Goal: Task Accomplishment & Management: Use online tool/utility

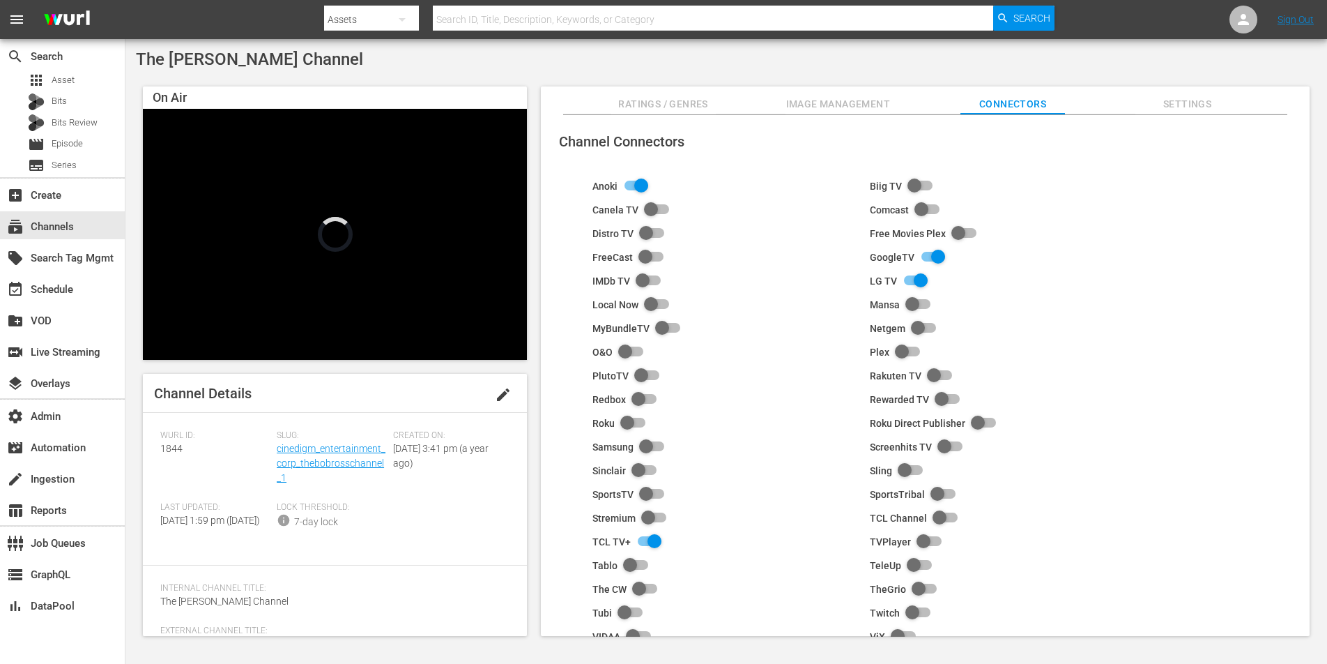
scroll to position [86, 0]
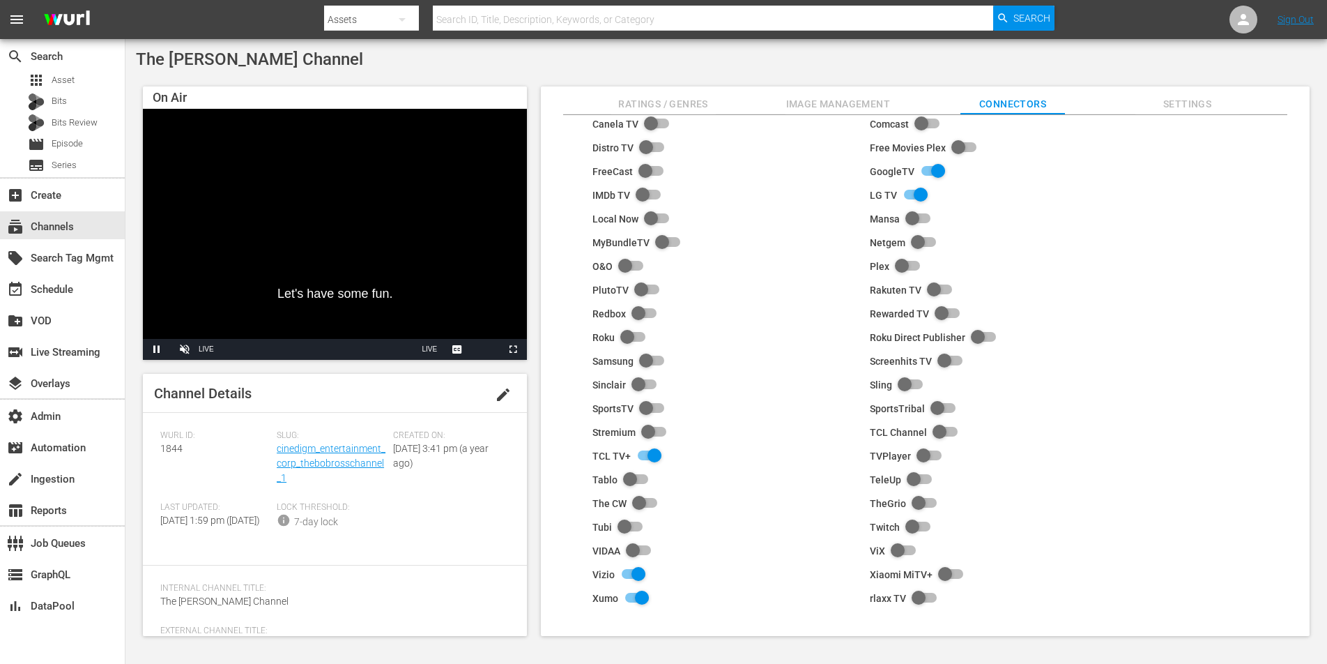
click at [827, 104] on span "Image Management" at bounding box center [838, 104] width 105 height 17
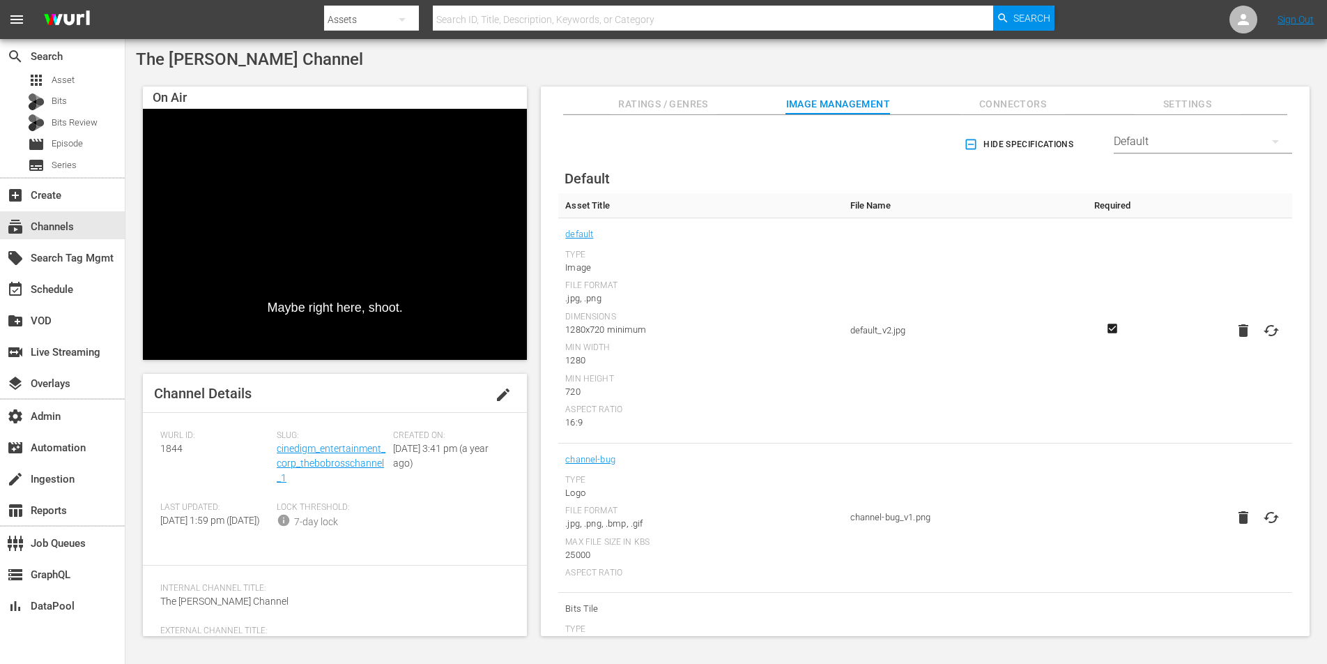
scroll to position [0, 0]
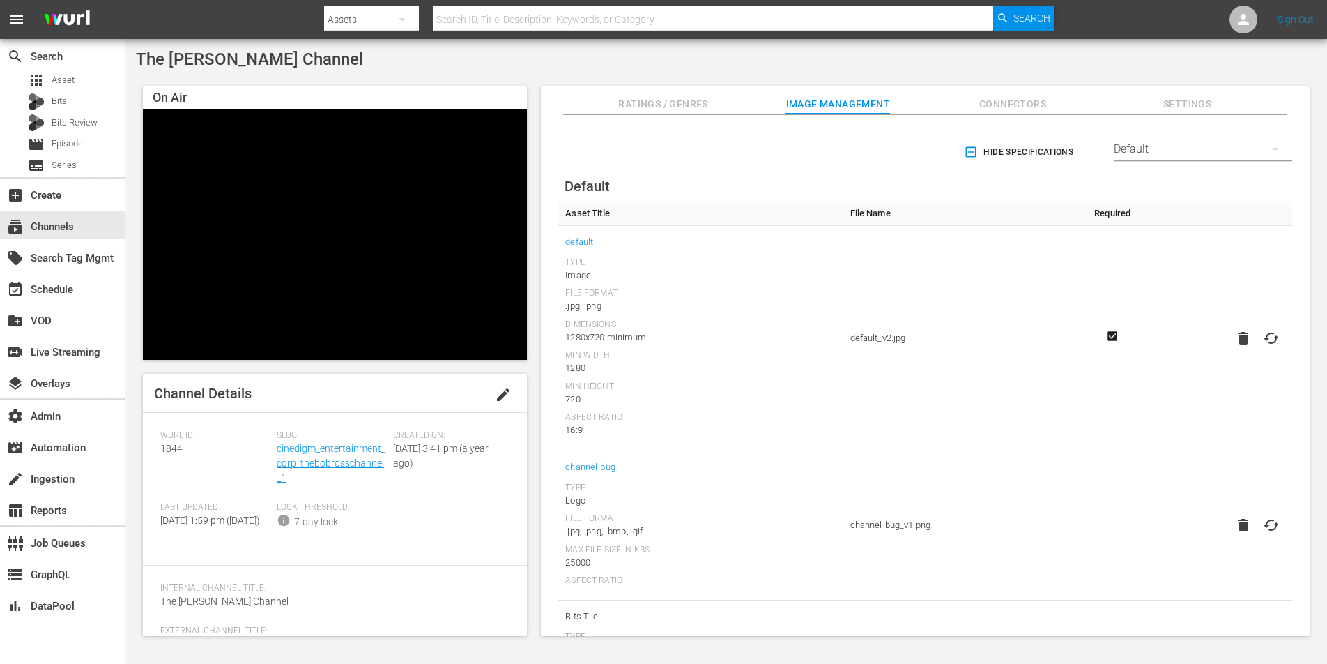
click at [1212, 151] on div "Default" at bounding box center [1203, 149] width 178 height 39
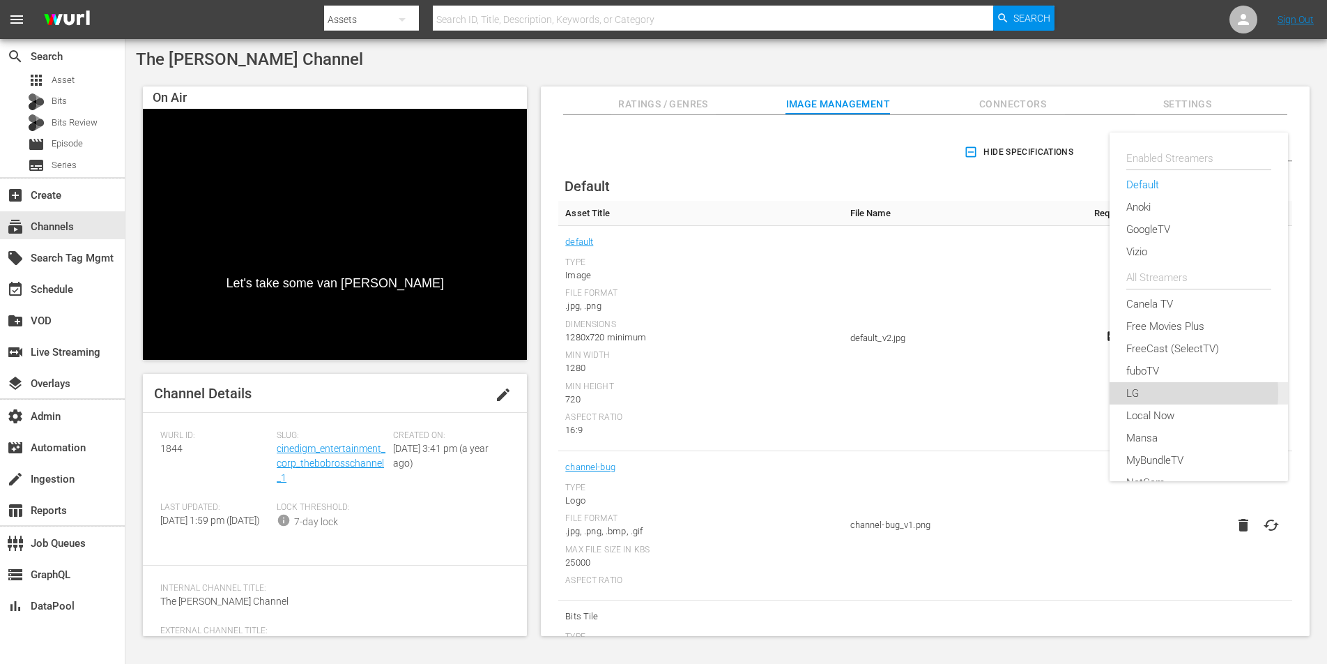
click at [1154, 392] on div "LG" at bounding box center [1199, 393] width 145 height 22
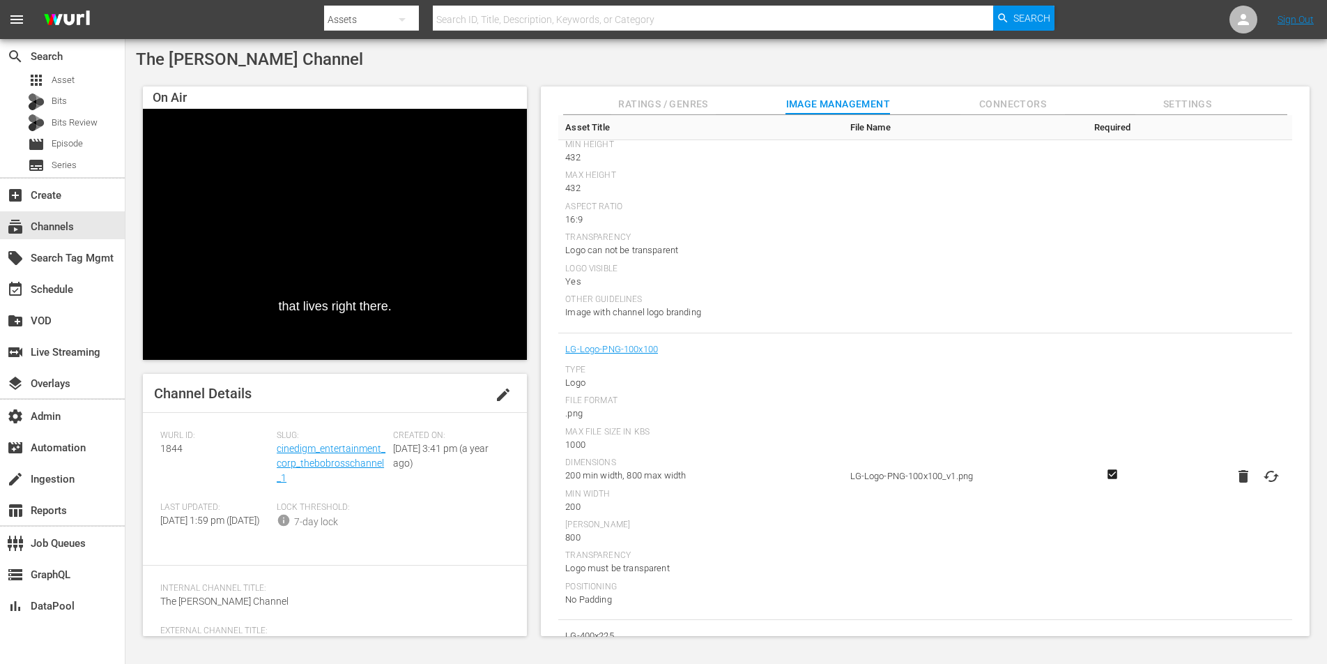
scroll to position [1626, 0]
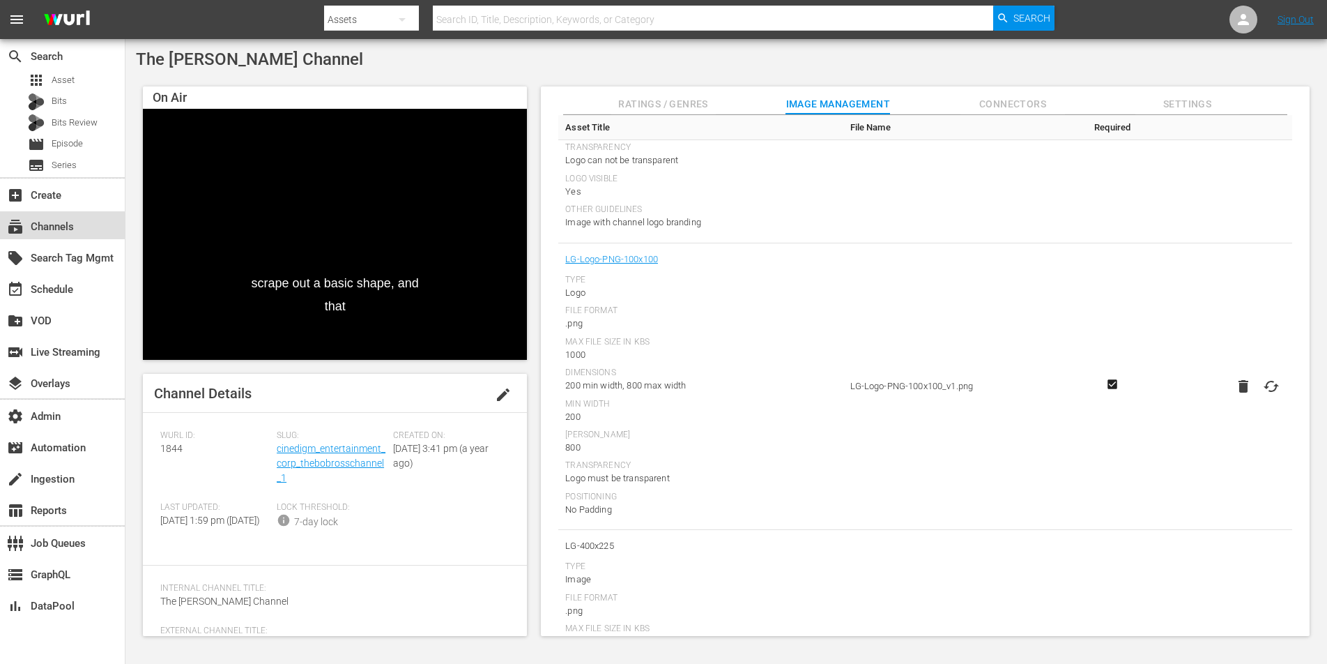
click at [47, 227] on div "subscriptions Channels" at bounding box center [39, 224] width 78 height 13
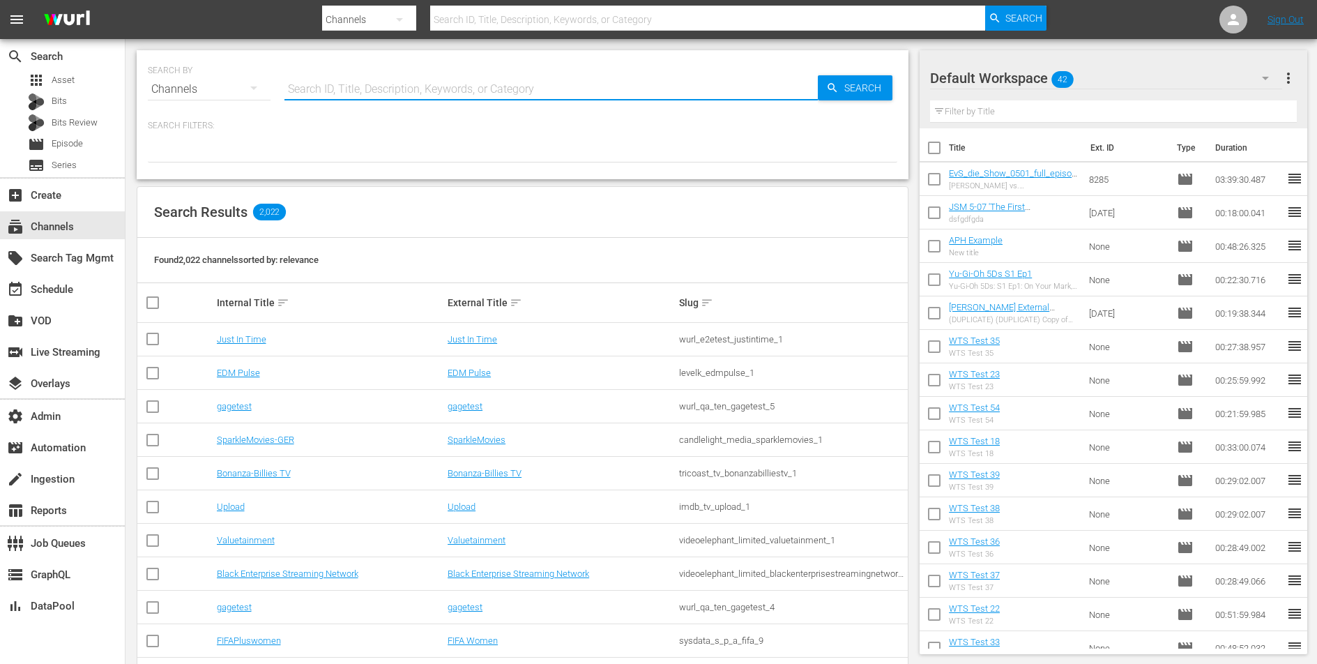
click at [394, 93] on input "text" at bounding box center [550, 89] width 533 height 33
paste input "aenetworks_ae_1"
type input "aenetworks_ae_1"
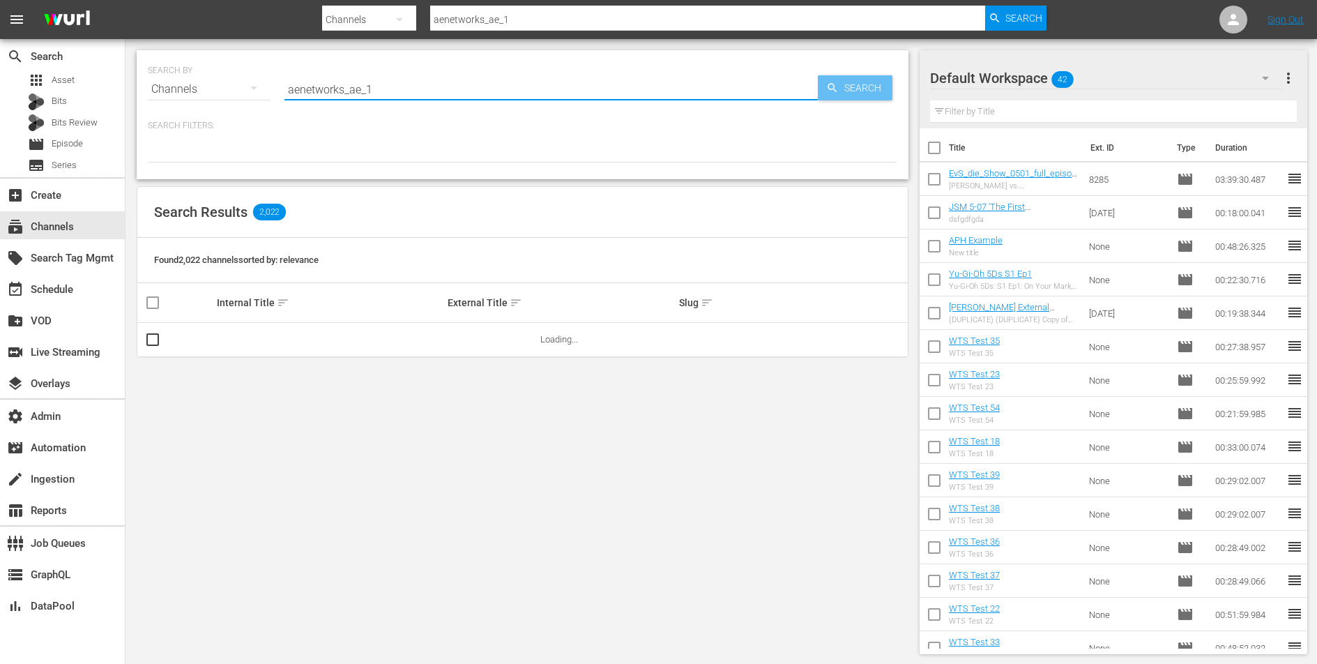
type input "aenetworks_ae_1"
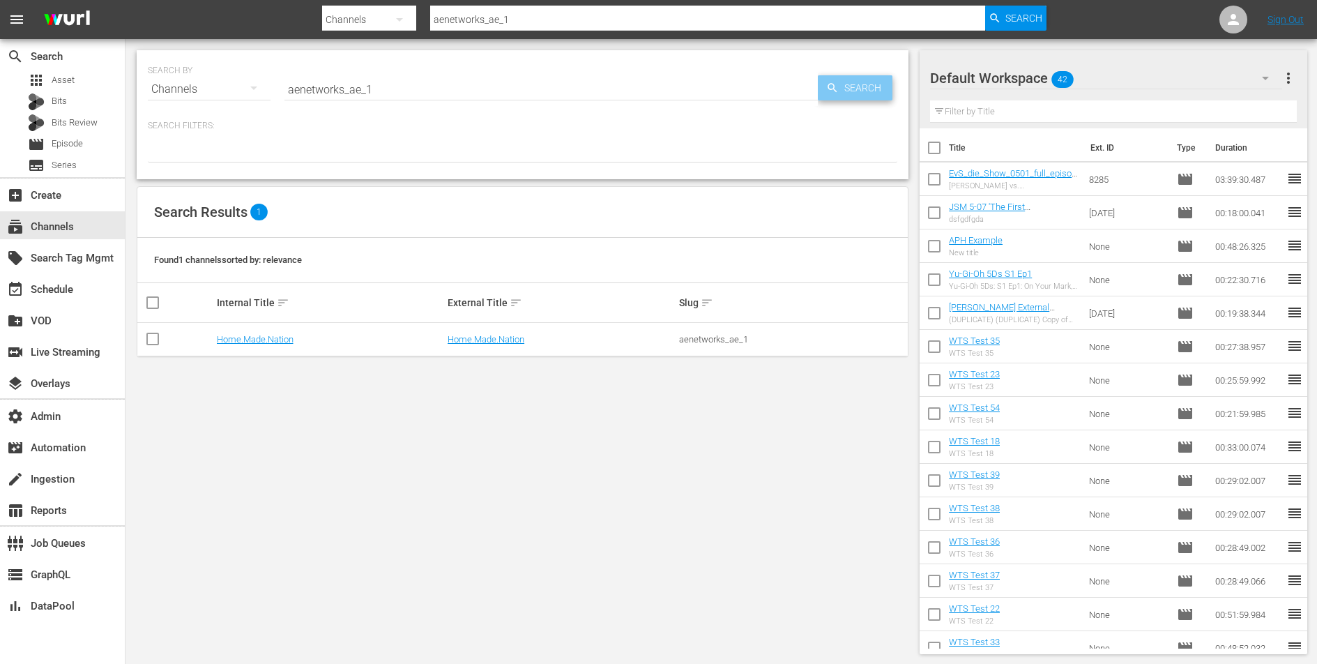
click at [877, 89] on span "Search" at bounding box center [866, 87] width 54 height 25
click at [489, 340] on link "Home.Made.Nation" at bounding box center [486, 339] width 77 height 10
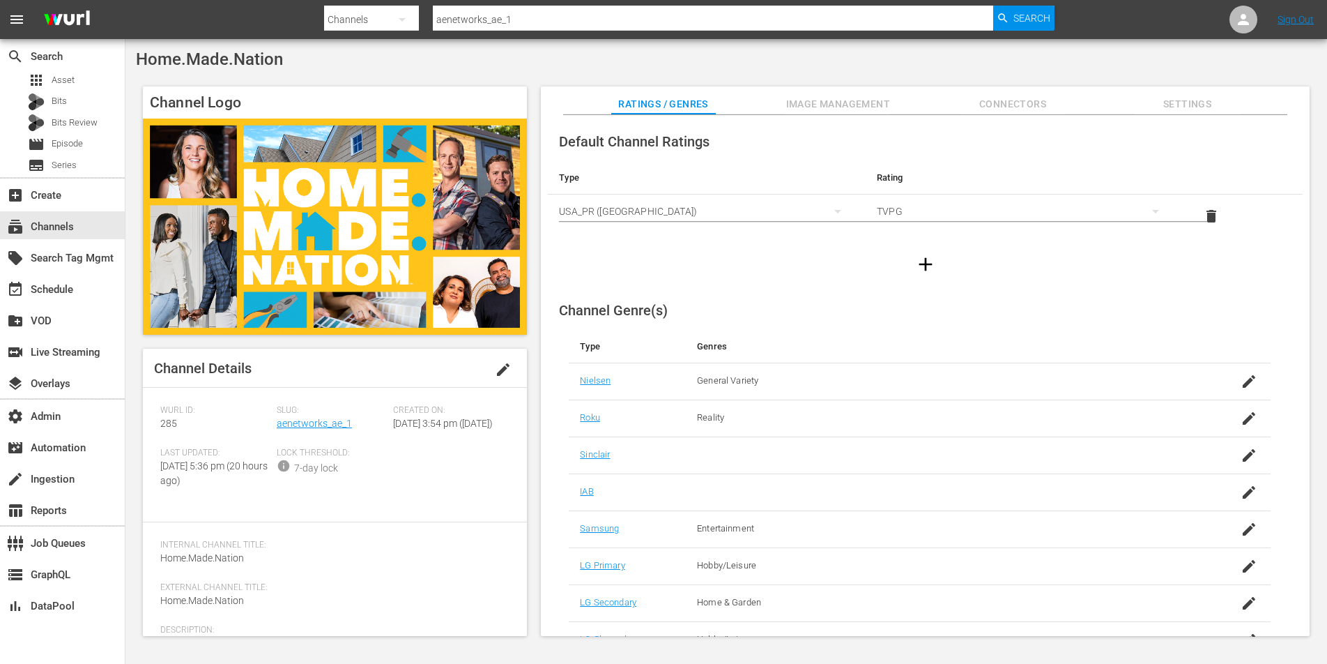
click at [845, 107] on span "Image Management" at bounding box center [838, 104] width 105 height 17
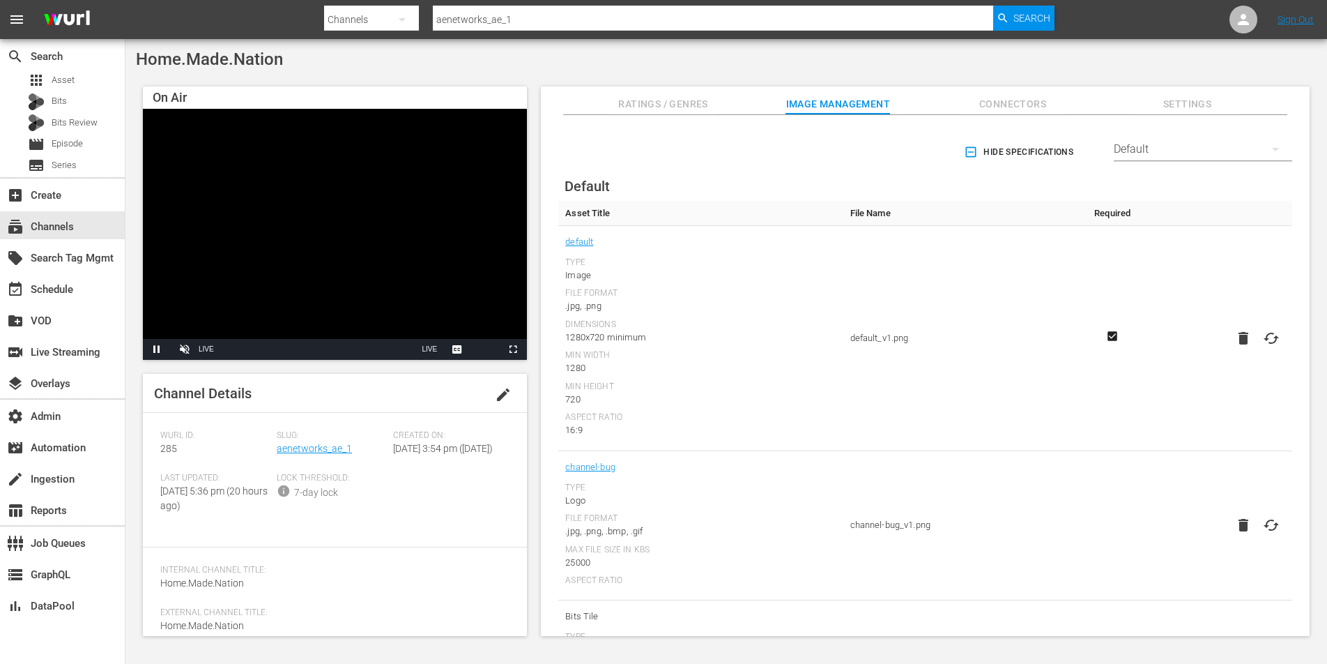
click at [1200, 148] on div "Default" at bounding box center [1203, 149] width 178 height 39
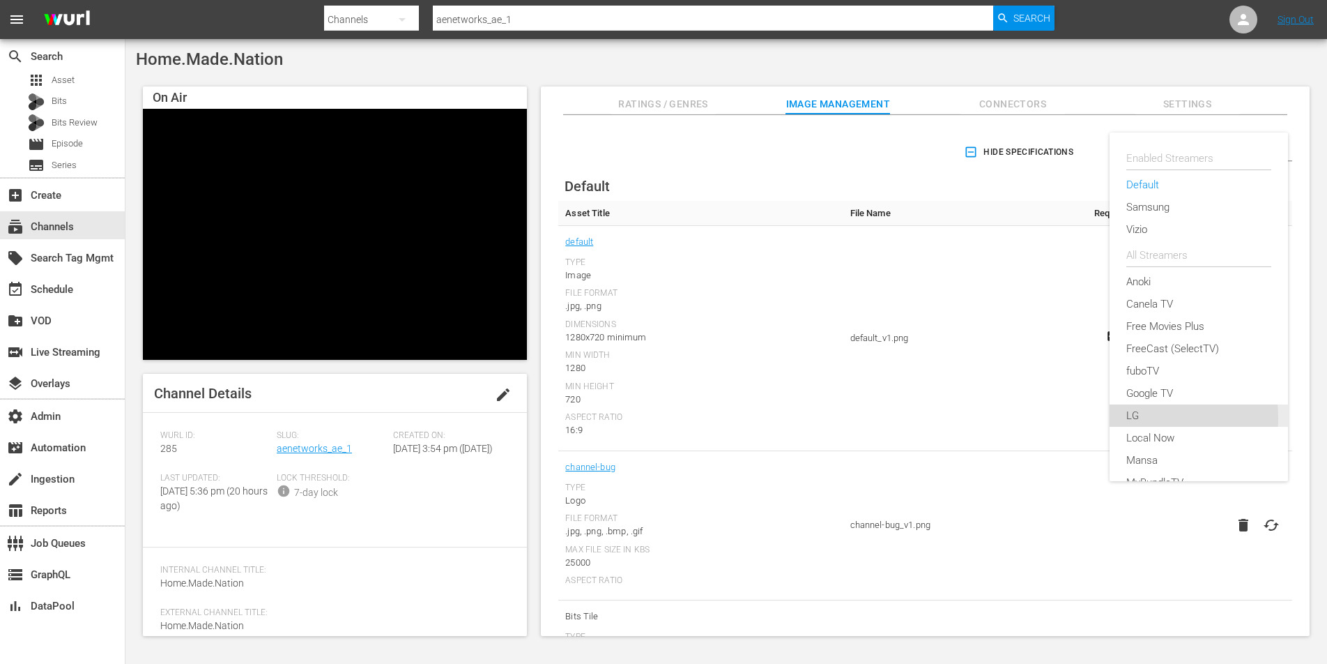
click at [1145, 418] on div "LG" at bounding box center [1199, 415] width 145 height 22
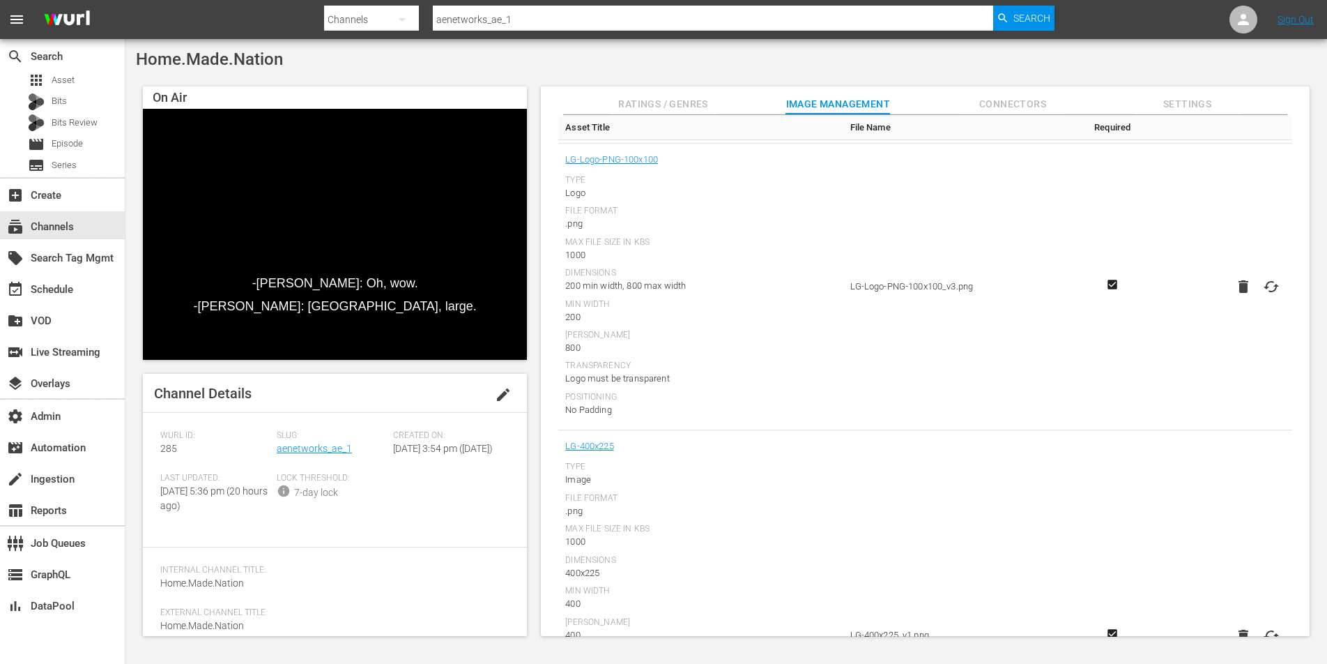
scroll to position [1454, 0]
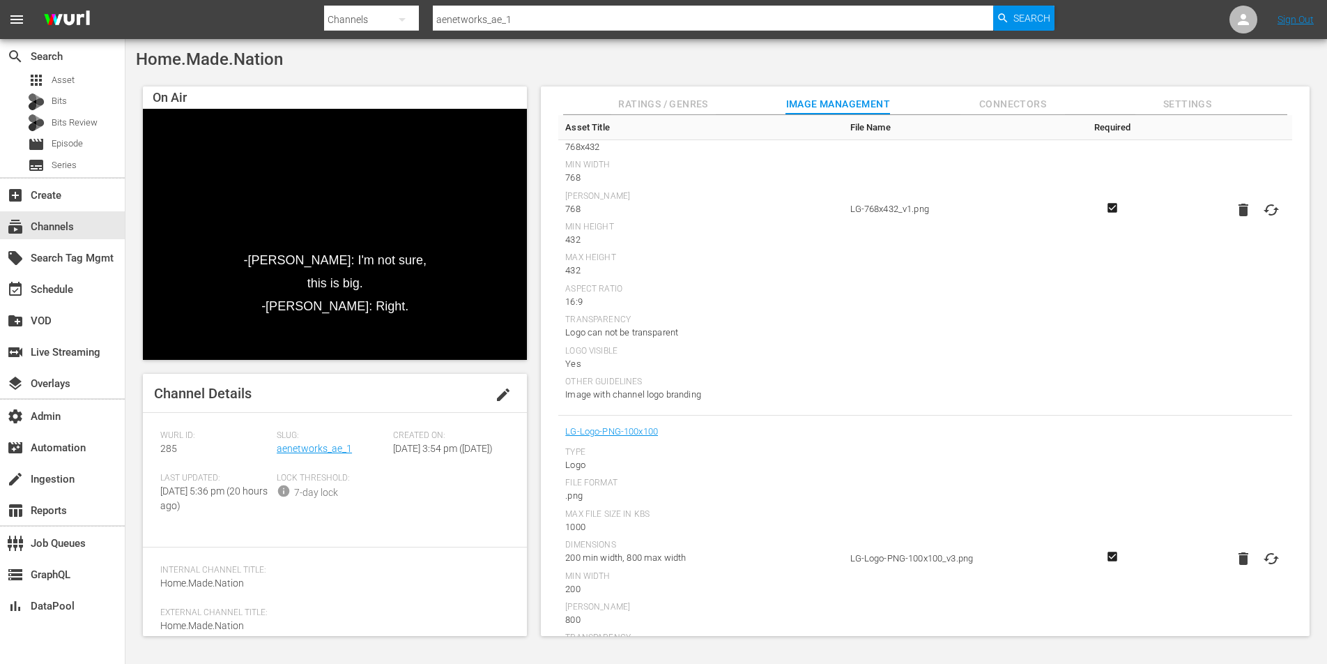
click at [881, 558] on td "LG-Logo-PNG-100x100_v3.png" at bounding box center [964, 558] width 240 height 287
copy tr "LG-Logo-PNG-100x100_v3.png"
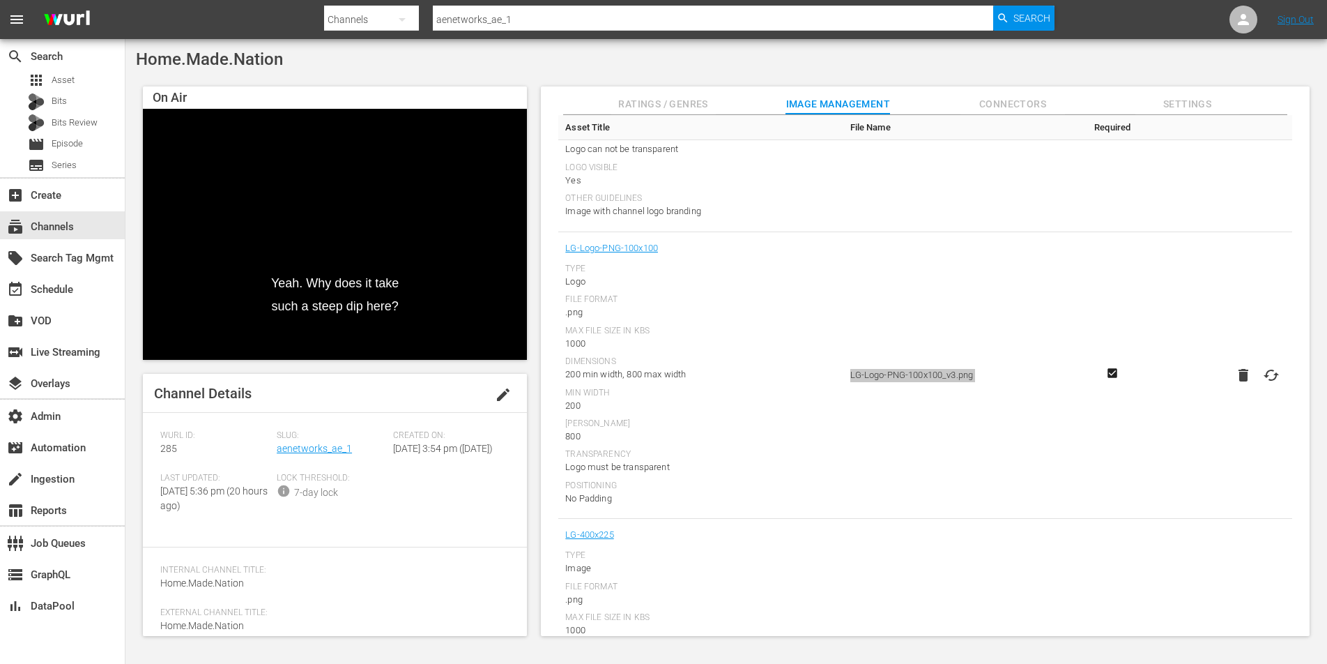
scroll to position [1676, 0]
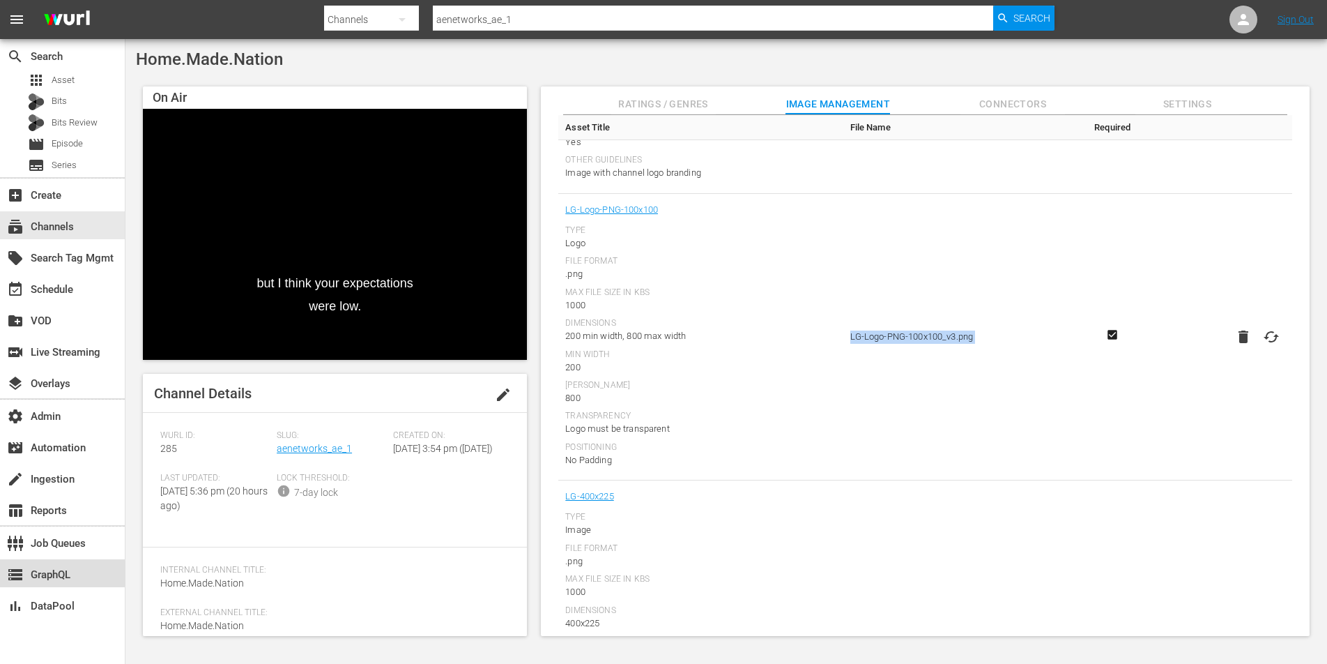
click at [59, 578] on div "storage GraphQL" at bounding box center [39, 572] width 78 height 13
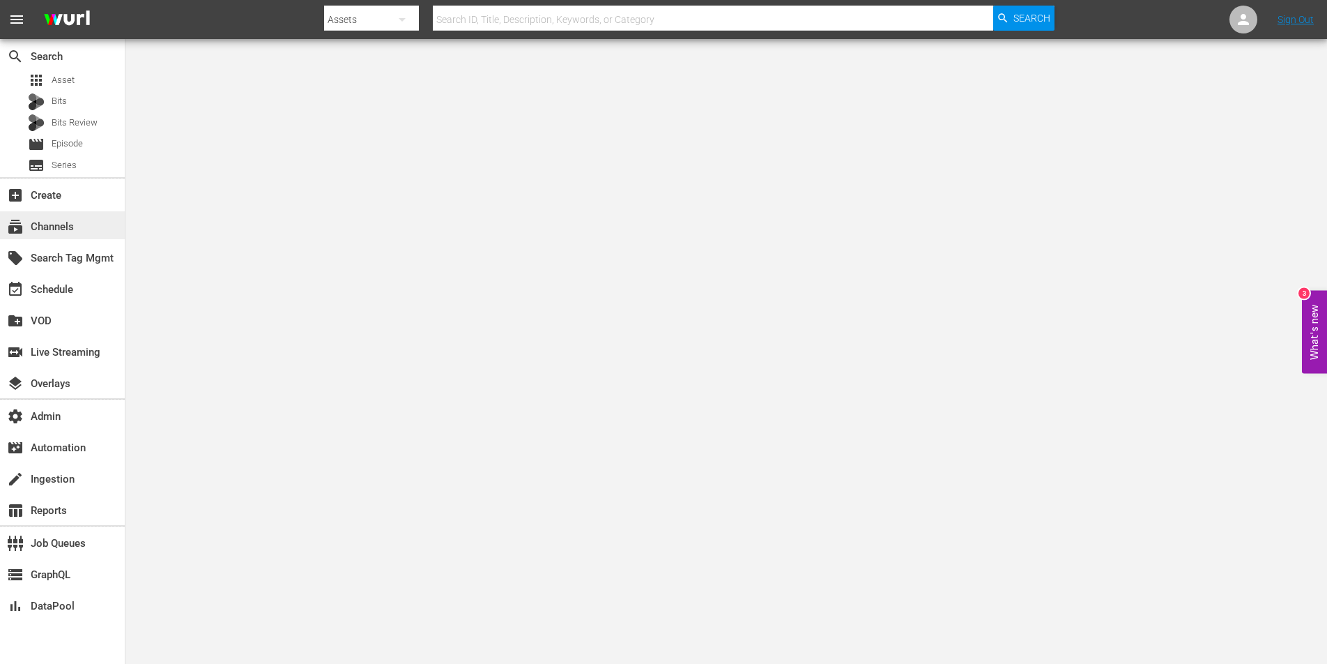
click at [55, 227] on div "subscriptions Channels" at bounding box center [39, 224] width 78 height 13
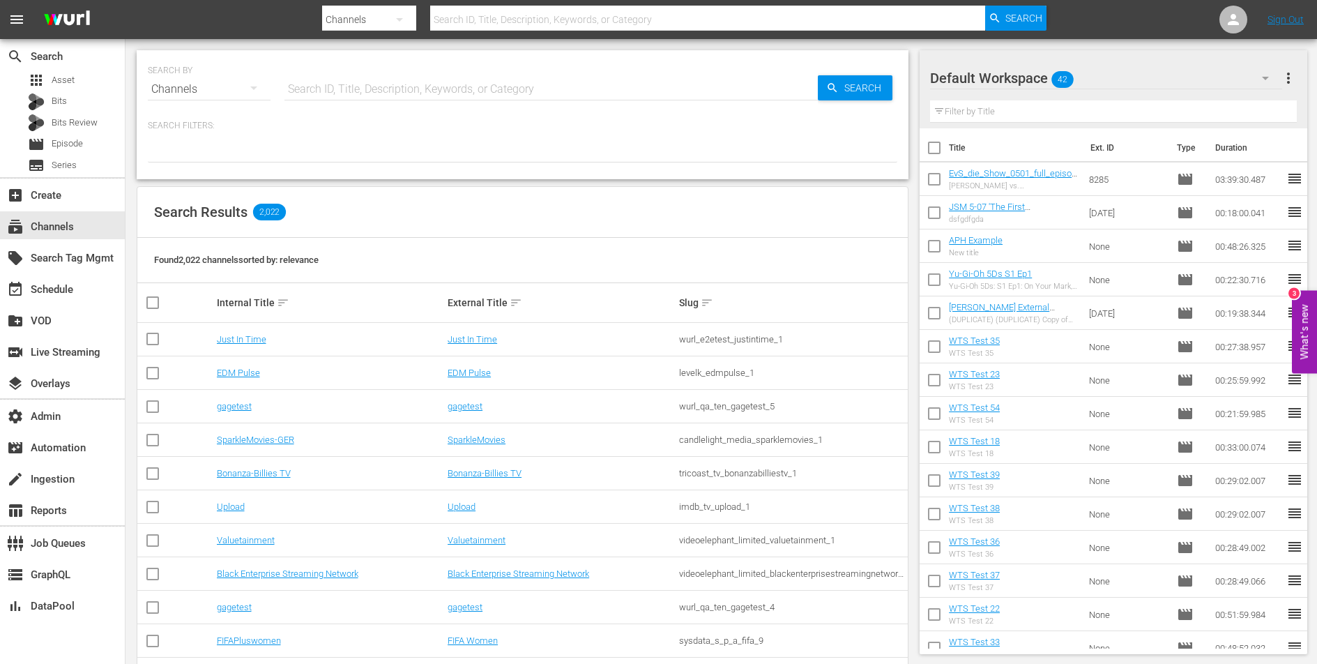
click at [328, 87] on input "text" at bounding box center [550, 89] width 533 height 33
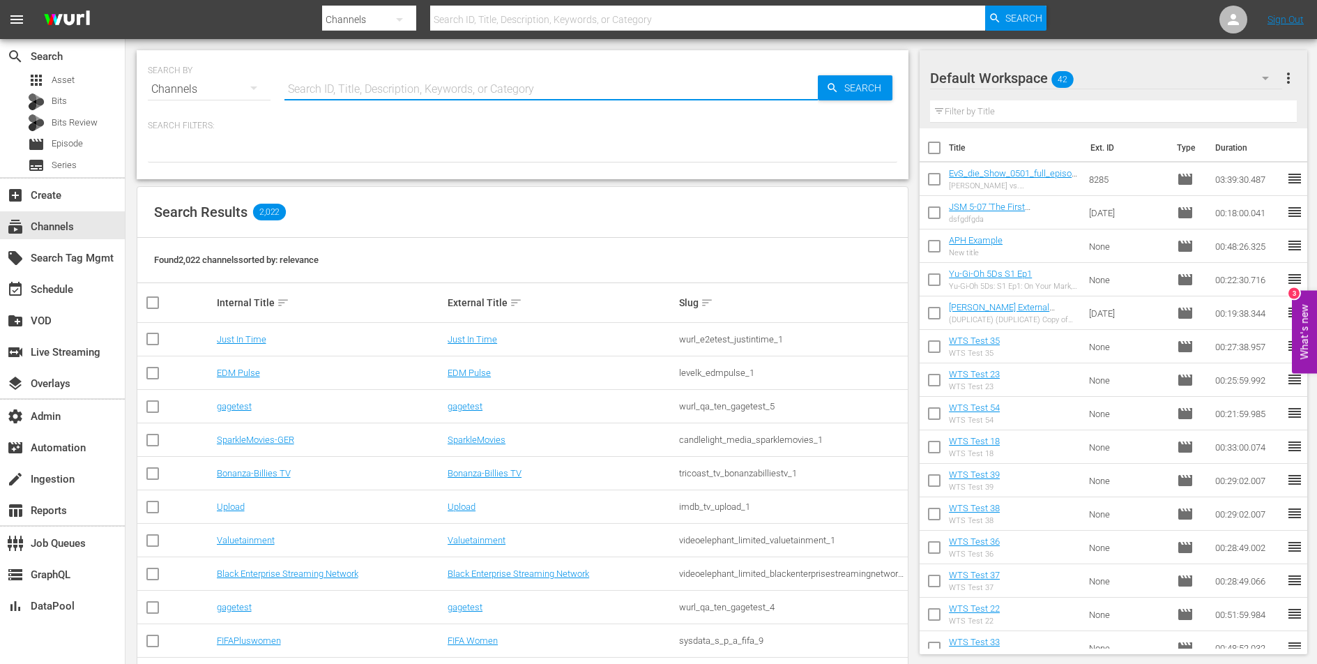
paste input "aenetworks_ae_1"
type input "aenetworks_ae_1"
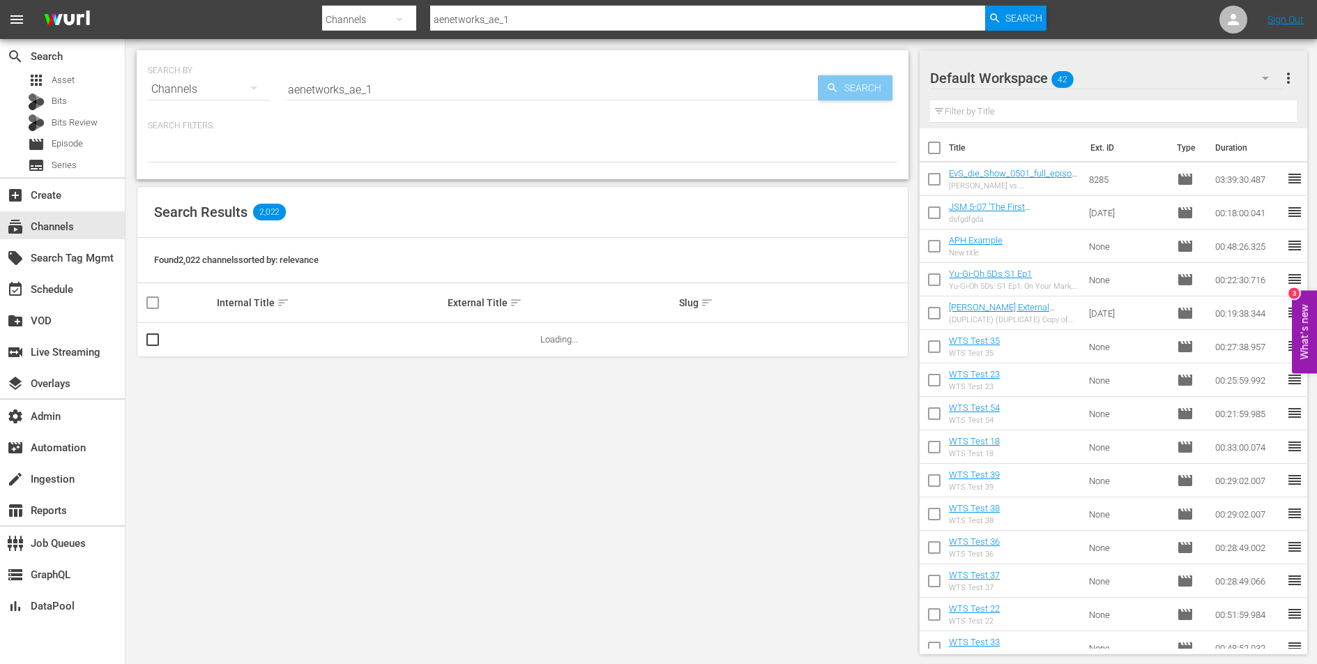
click at [867, 88] on span "Search" at bounding box center [866, 87] width 54 height 25
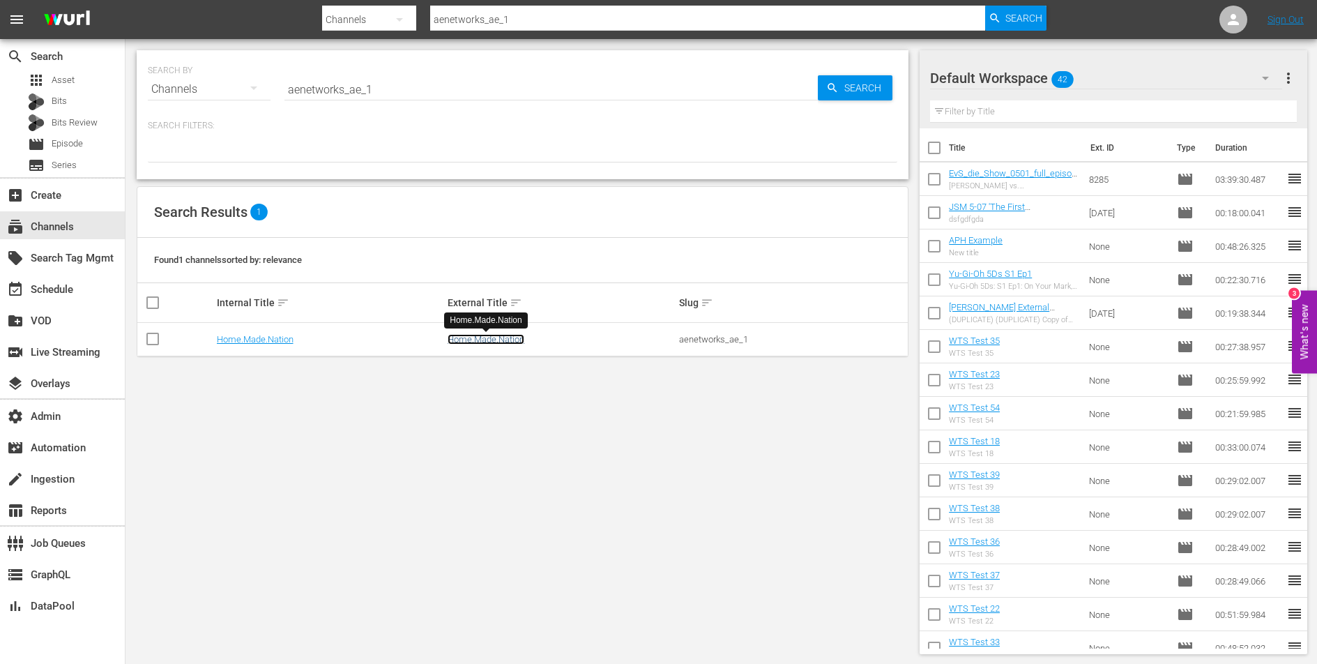
click at [475, 338] on link "Home.Made.Nation" at bounding box center [486, 339] width 77 height 10
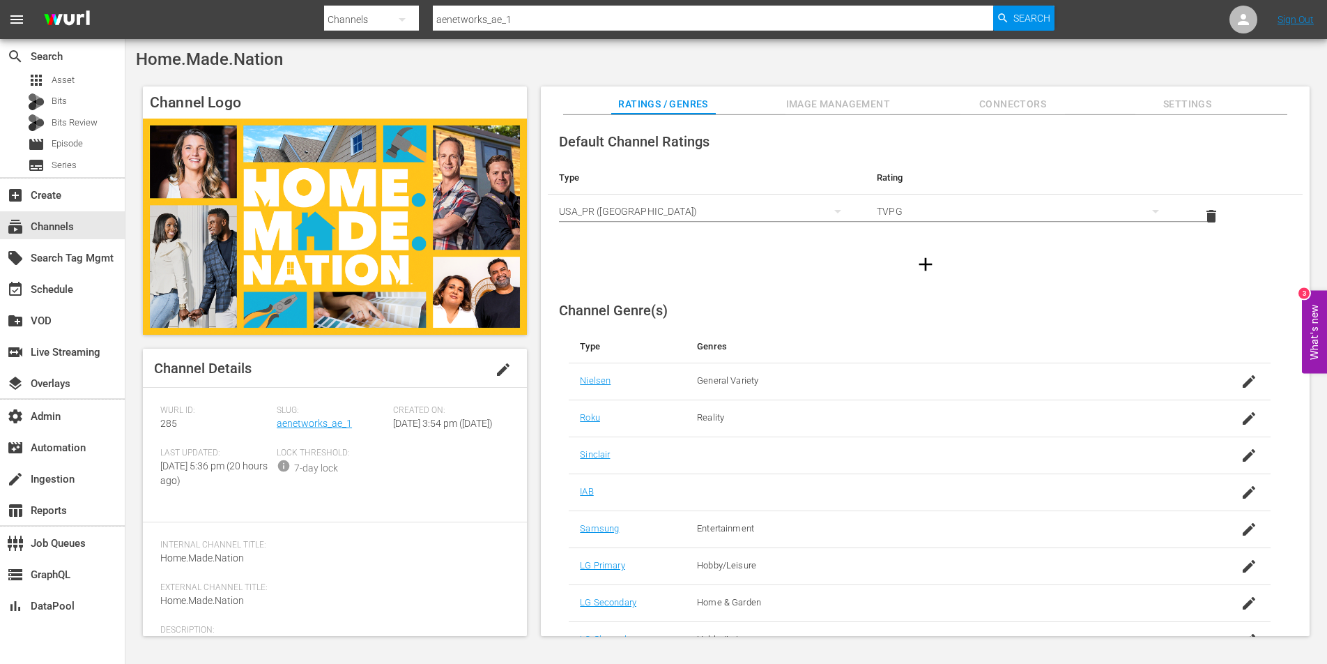
click at [834, 100] on span "Image Management" at bounding box center [838, 104] width 105 height 17
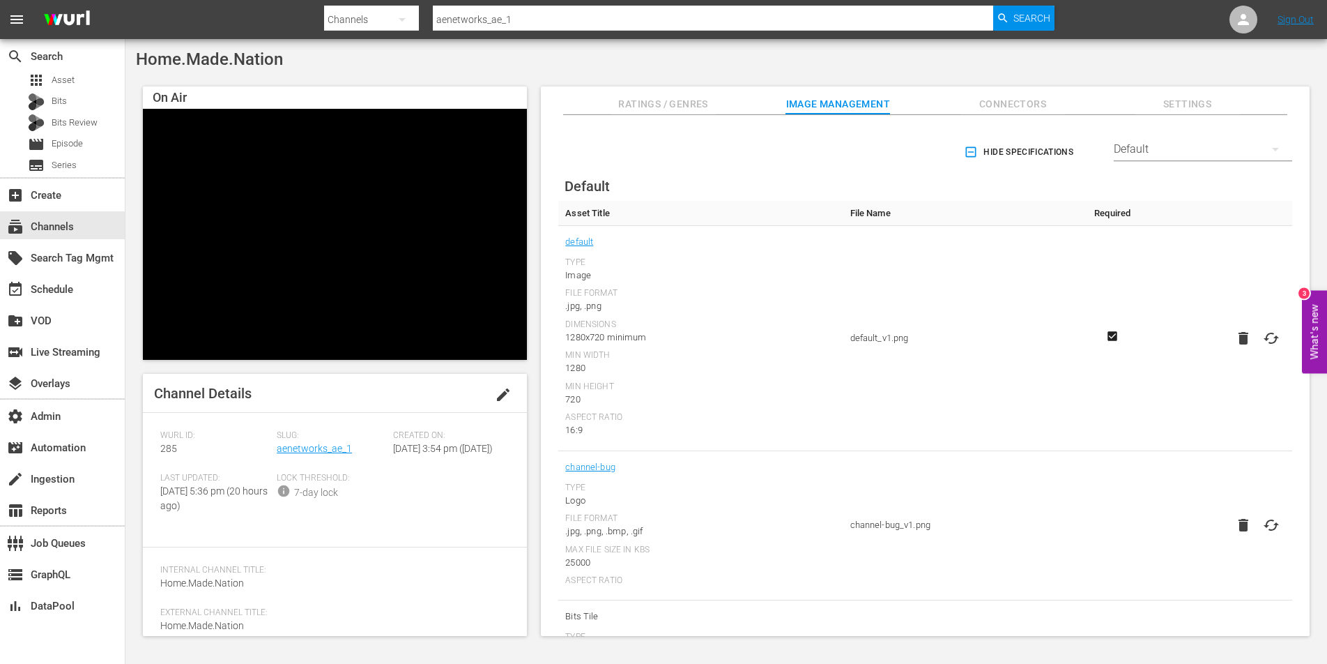
click at [1142, 149] on div "Default" at bounding box center [1203, 149] width 178 height 39
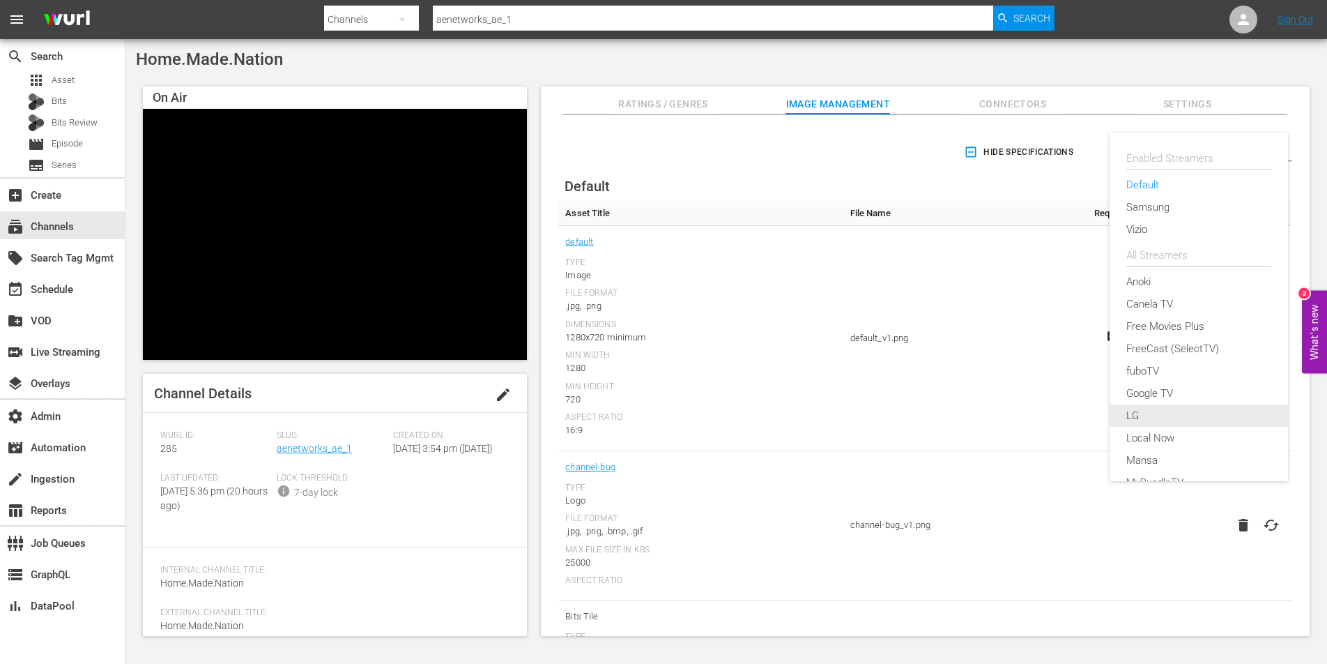
click at [1141, 417] on div "LG" at bounding box center [1199, 415] width 145 height 22
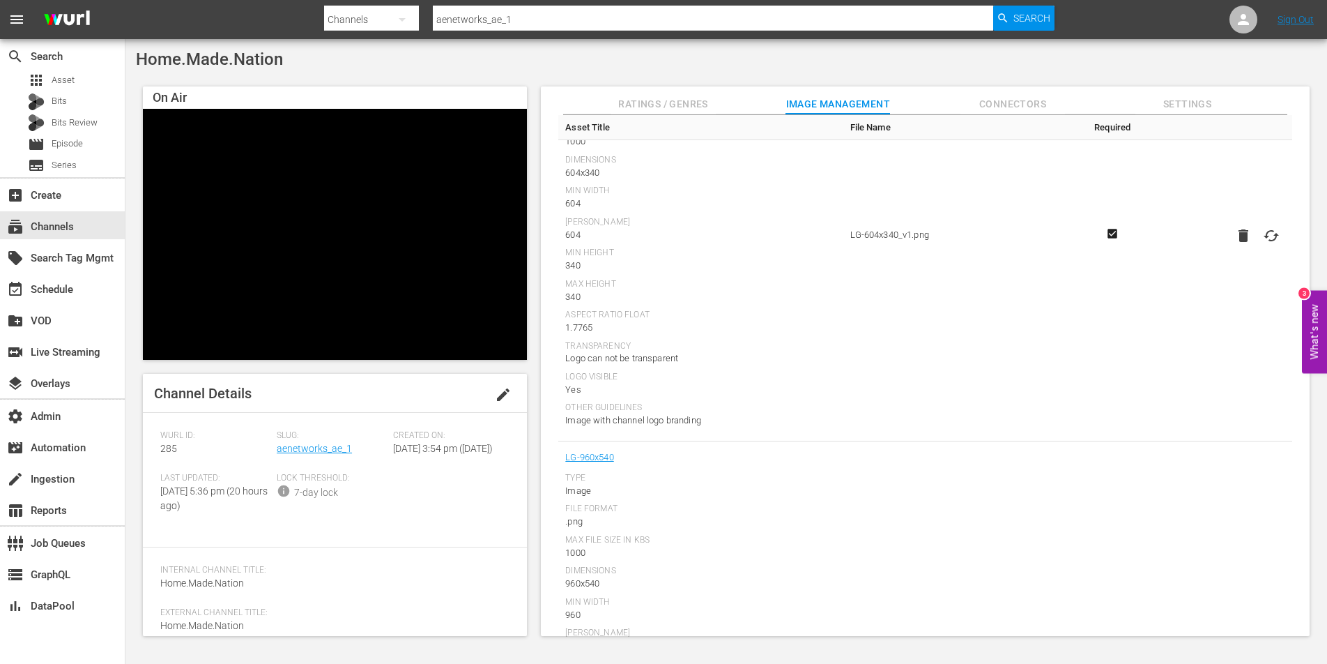
scroll to position [596, 0]
click at [1025, 115] on th "File Name" at bounding box center [964, 127] width 240 height 25
click at [1026, 107] on span "Connectors" at bounding box center [1013, 104] width 105 height 17
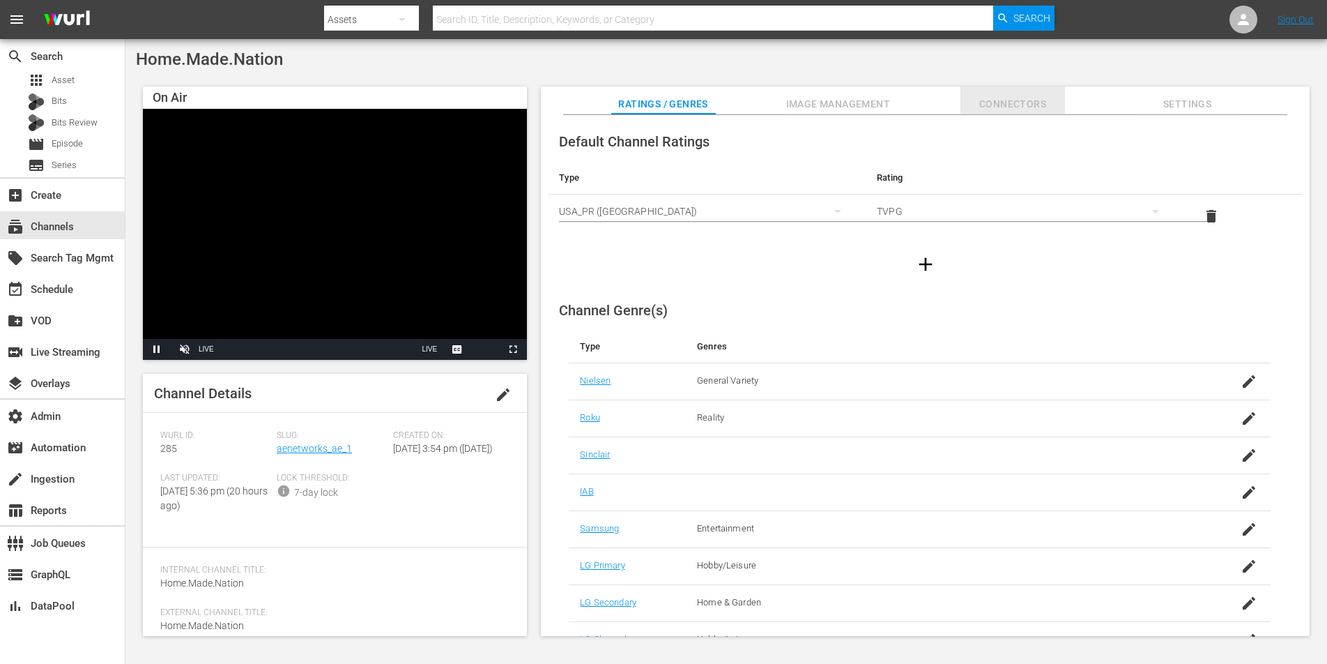
click at [1027, 109] on span "Connectors" at bounding box center [1013, 104] width 105 height 17
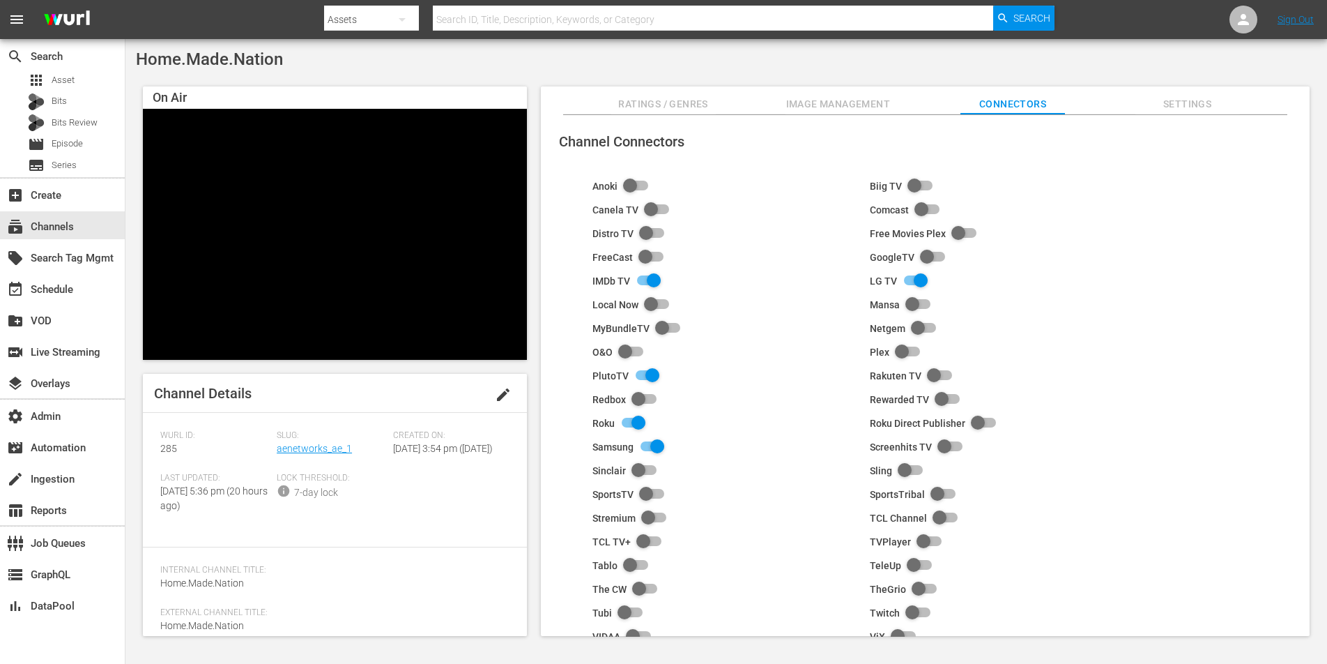
click at [837, 109] on span "Image Management" at bounding box center [838, 104] width 105 height 17
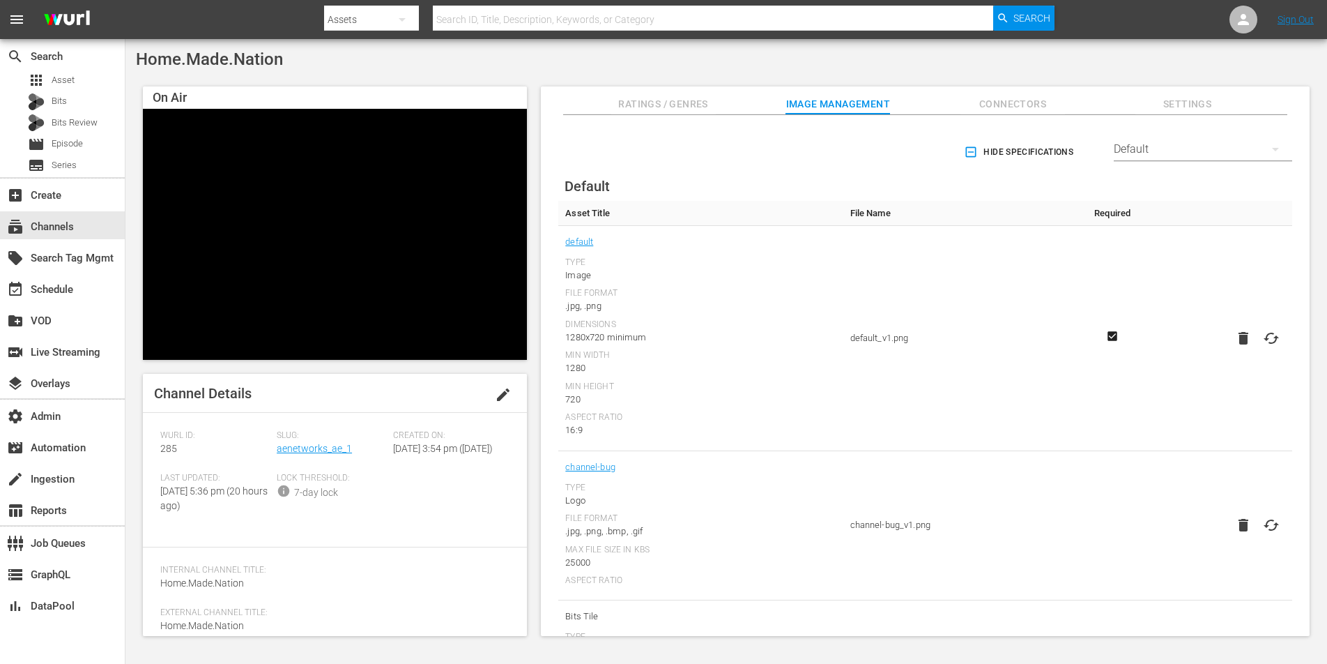
click at [1237, 155] on div "Default" at bounding box center [1203, 149] width 178 height 39
click at [1012, 98] on div "Enabled Streamers Default Samsung Vizio All Streamers Anoki Canela TV Free Movi…" at bounding box center [663, 332] width 1327 height 664
click at [1016, 102] on div "Enabled Streamers Default Samsung Vizio All Streamers Anoki Canela TV Free Movi…" at bounding box center [663, 332] width 1327 height 664
click at [1015, 104] on span "Connectors" at bounding box center [1013, 104] width 105 height 17
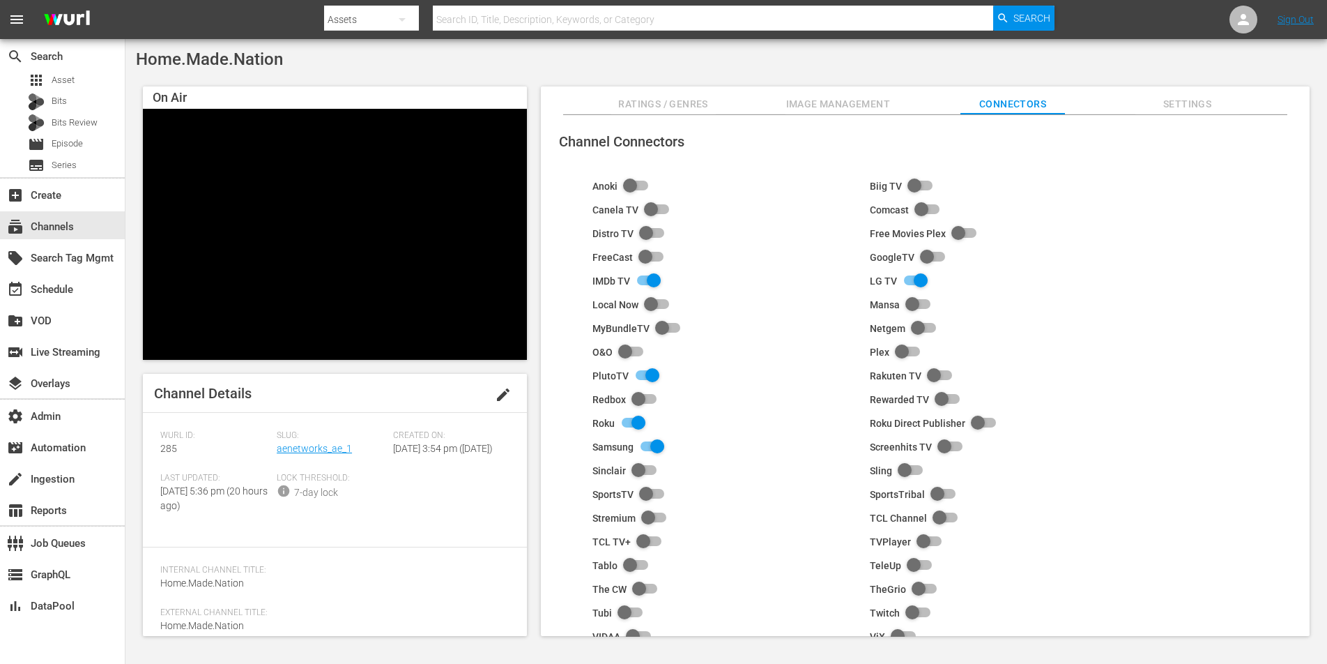
click at [841, 103] on span "Image Management" at bounding box center [838, 104] width 105 height 17
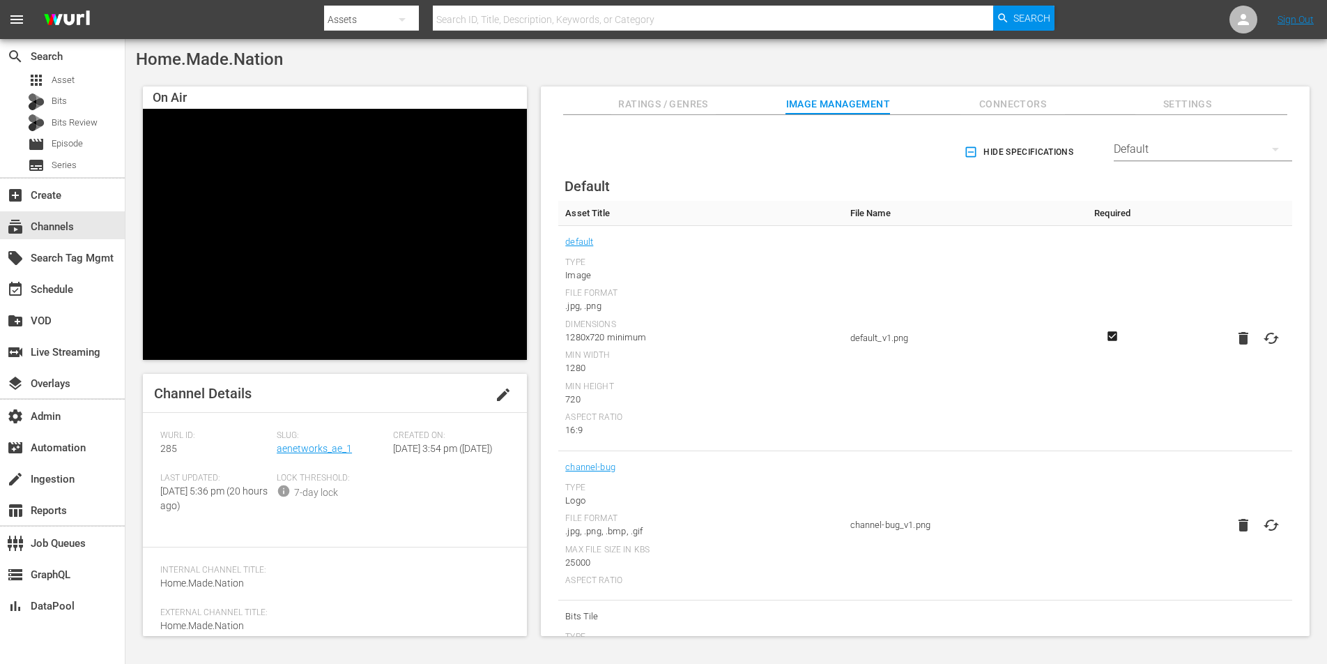
click at [1140, 154] on div "Default" at bounding box center [1203, 149] width 178 height 39
click at [996, 112] on div "Enabled Streamers Default Samsung Vizio All Streamers Anoki Canela TV Free Movi…" at bounding box center [663, 332] width 1327 height 664
click at [996, 112] on span "Connectors" at bounding box center [1013, 104] width 105 height 17
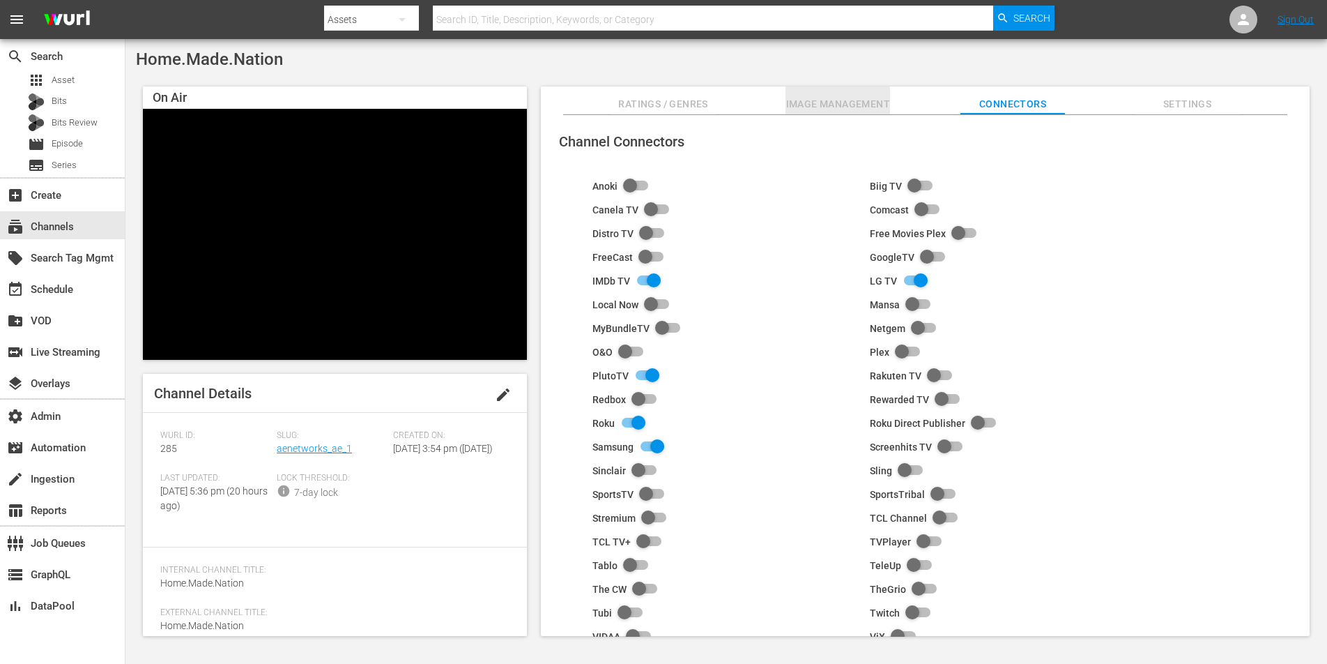
click at [848, 100] on span "Image Management" at bounding box center [838, 104] width 105 height 17
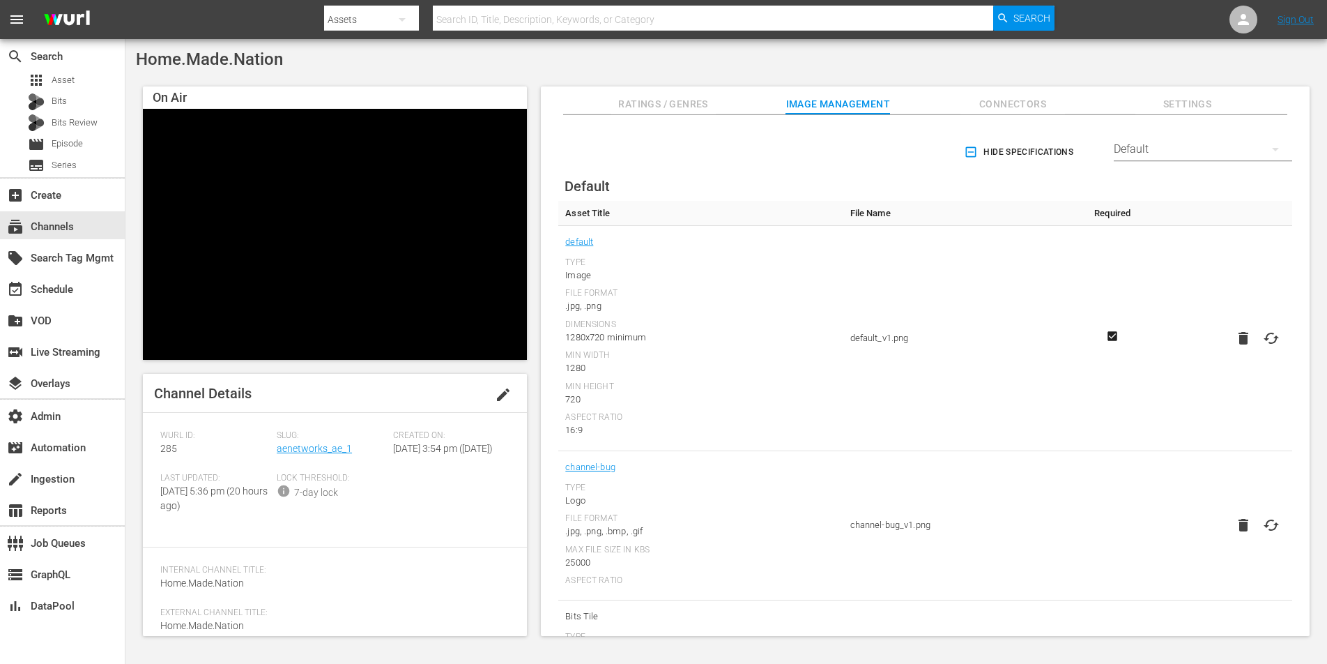
click at [1145, 148] on div "Default" at bounding box center [1203, 149] width 178 height 39
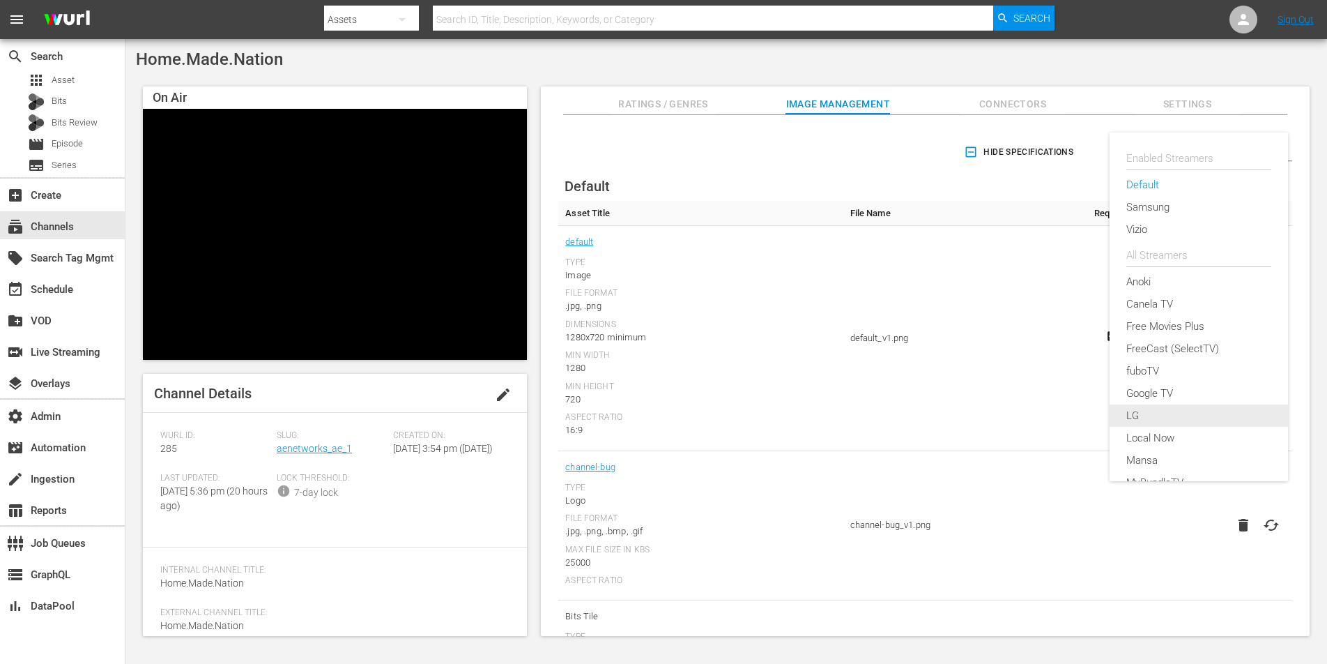
click at [1145, 416] on div "LG" at bounding box center [1199, 415] width 145 height 22
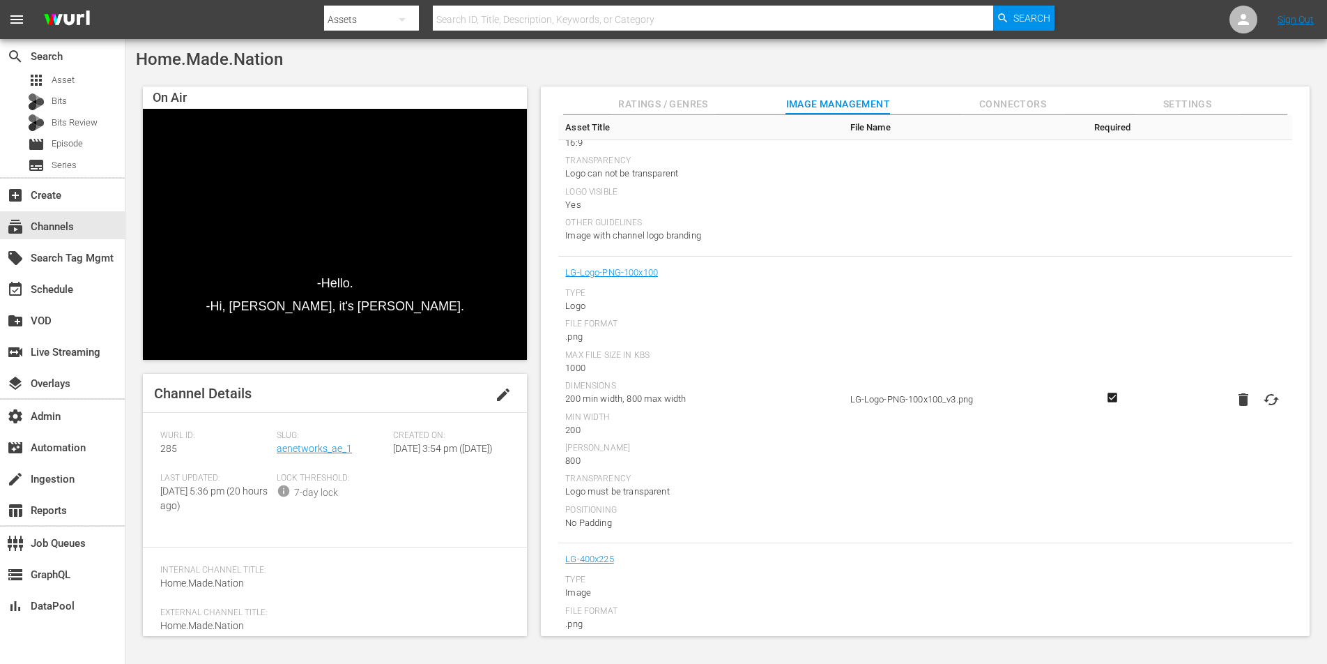
scroll to position [1654, 0]
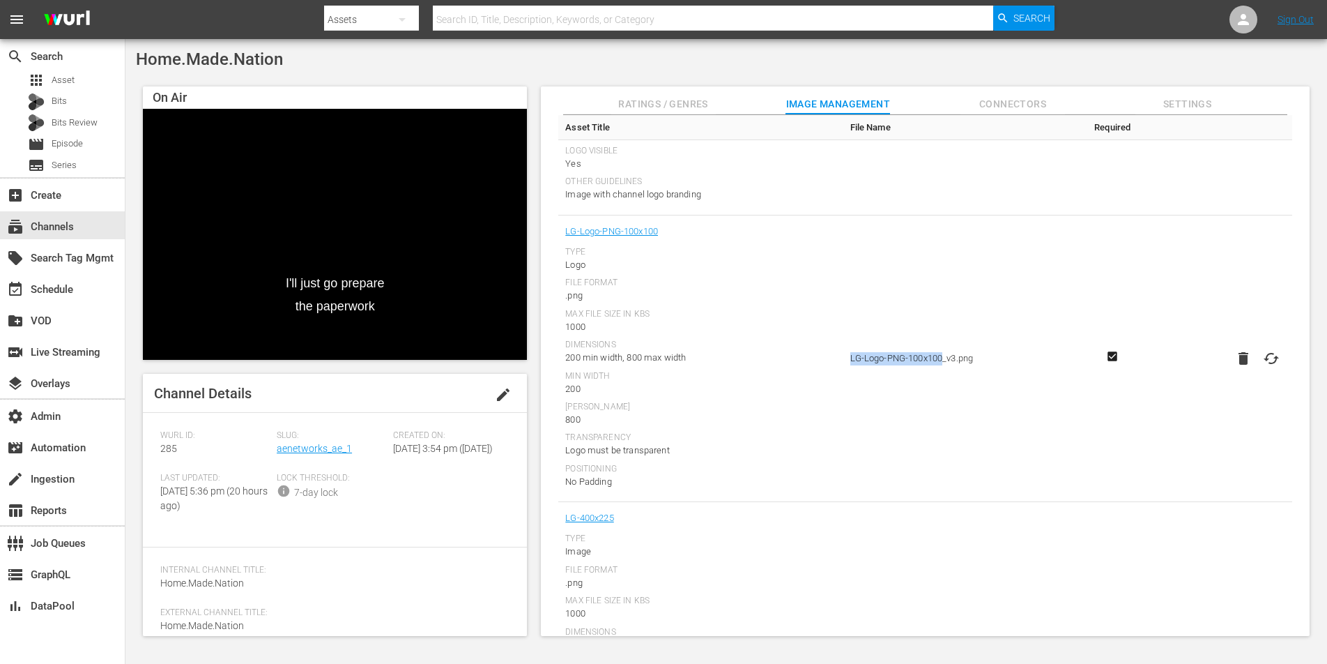
drag, startPoint x: 850, startPoint y: 356, endPoint x: 943, endPoint y: 359, distance: 92.1
click at [943, 359] on td "LG-Logo-PNG-100x100_v3.png" at bounding box center [964, 358] width 240 height 287
copy td "LG-Logo-PNG-100x100"
click at [970, 458] on td "LG-Logo-PNG-100x100_v3.png" at bounding box center [964, 358] width 240 height 287
